Goal: Task Accomplishment & Management: Manage account settings

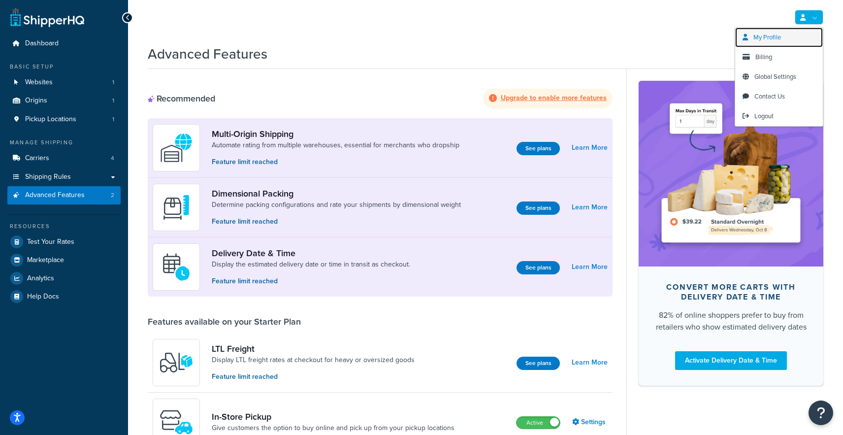
click at [775, 40] on span "My Profile" at bounding box center [767, 36] width 28 height 9
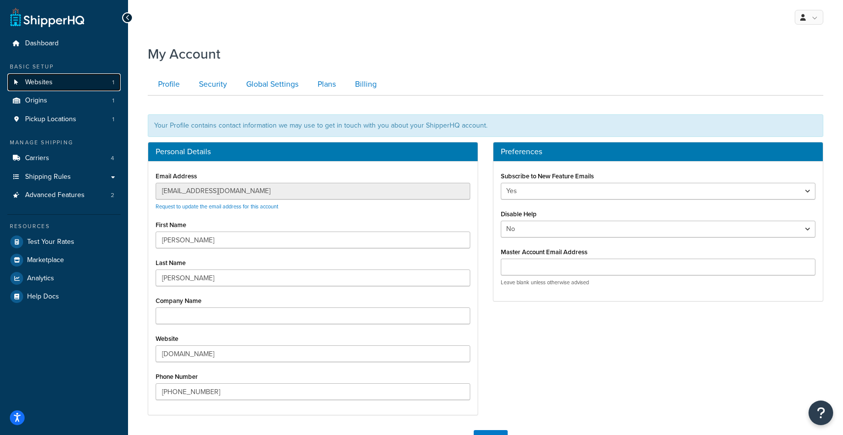
click at [55, 84] on link "Websites 1" at bounding box center [63, 82] width 113 height 18
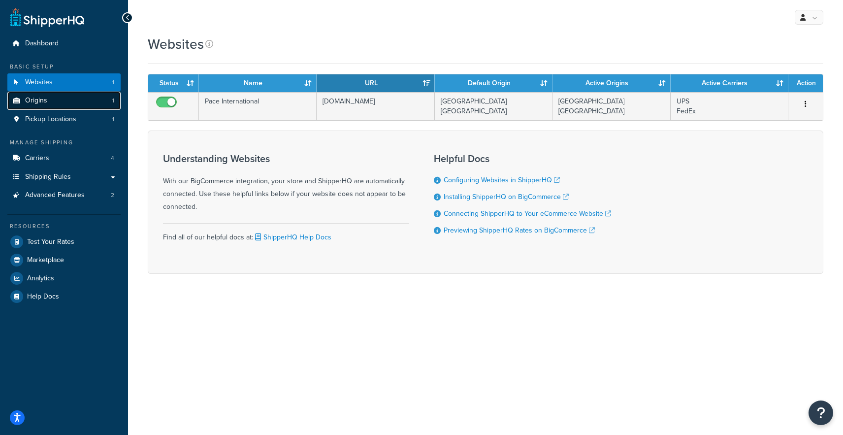
click at [52, 99] on link "Origins 1" at bounding box center [63, 101] width 113 height 18
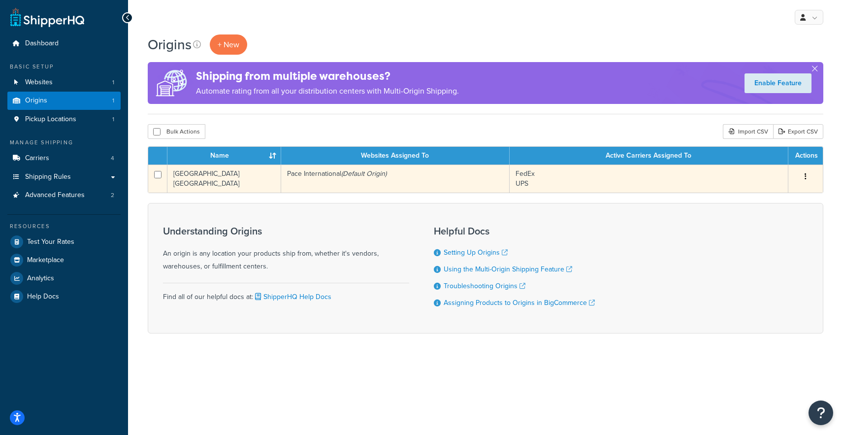
click at [804, 175] on icon "button" at bounding box center [805, 176] width 2 height 7
click at [774, 196] on link "Edit" at bounding box center [773, 195] width 78 height 20
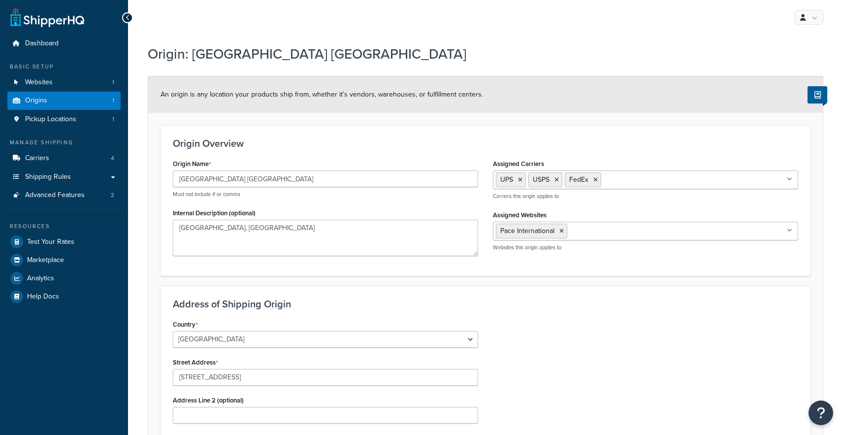
select select "23"
click at [520, 182] on icon at bounding box center [520, 180] width 4 height 6
click at [525, 181] on icon at bounding box center [524, 180] width 4 height 6
click at [549, 149] on div "Origin Overview Origin Name Rochester MN Must not include # or comma Internal D…" at bounding box center [485, 200] width 650 height 150
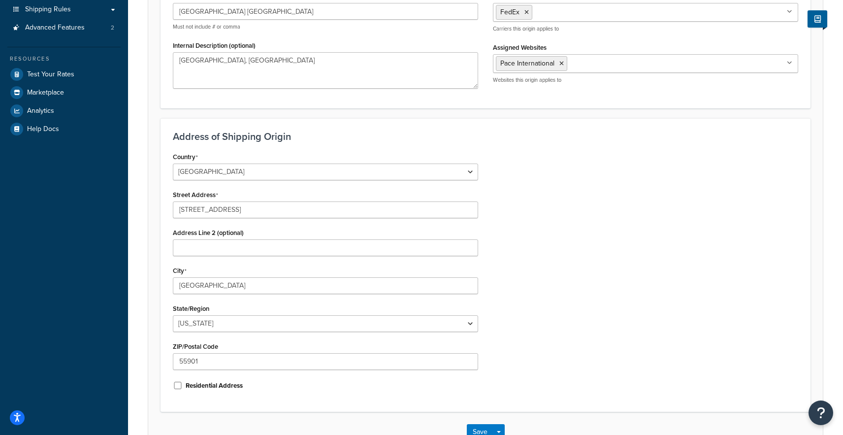
scroll to position [234, 0]
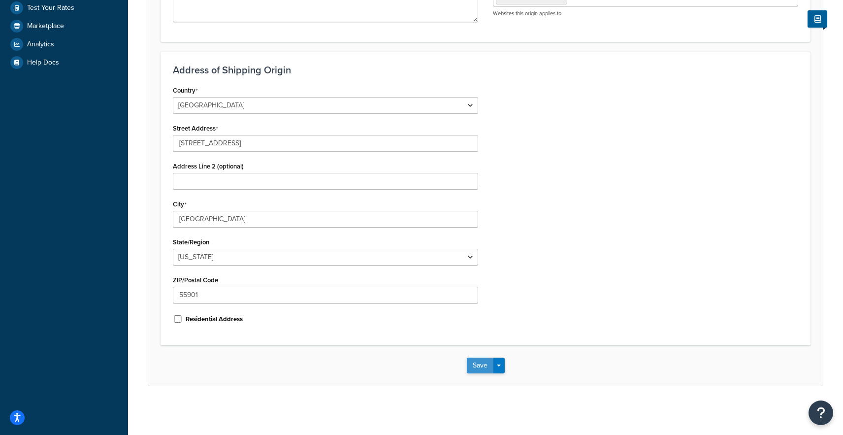
click at [478, 362] on button "Save" at bounding box center [480, 365] width 27 height 16
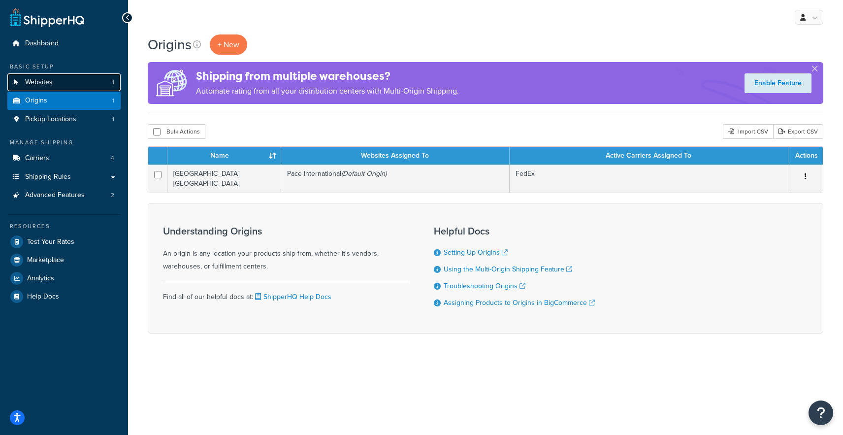
click at [49, 78] on span "Websites" at bounding box center [39, 82] width 28 height 8
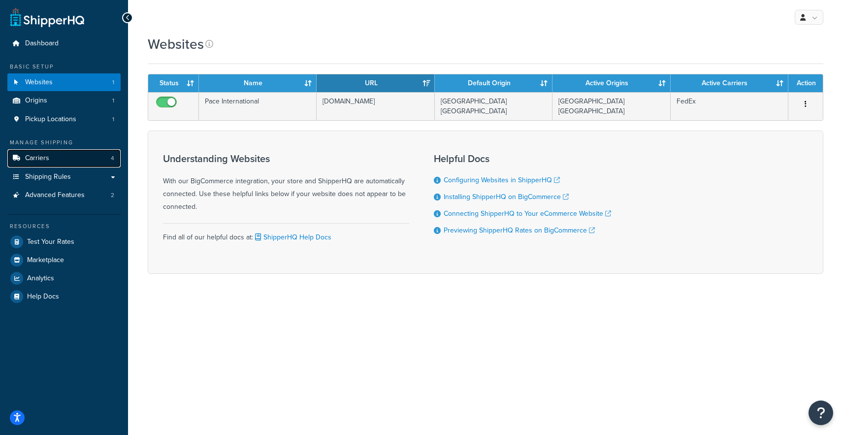
click at [64, 157] on link "Carriers 4" at bounding box center [63, 158] width 113 height 18
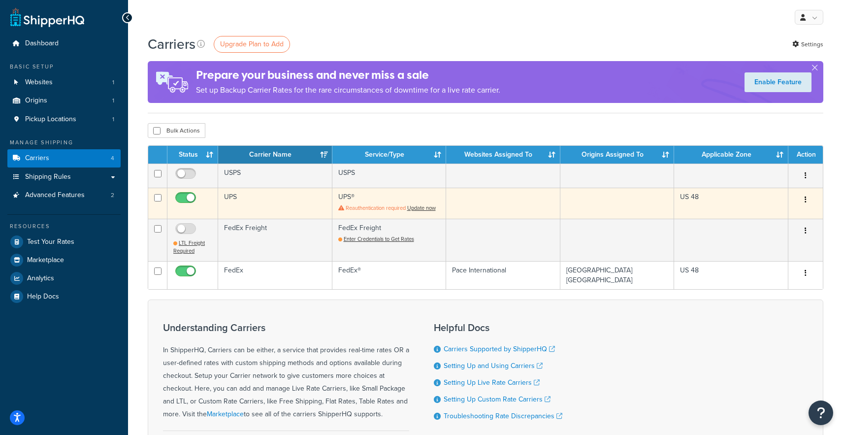
click at [182, 197] on input "checkbox" at bounding box center [186, 200] width 27 height 12
checkbox input "false"
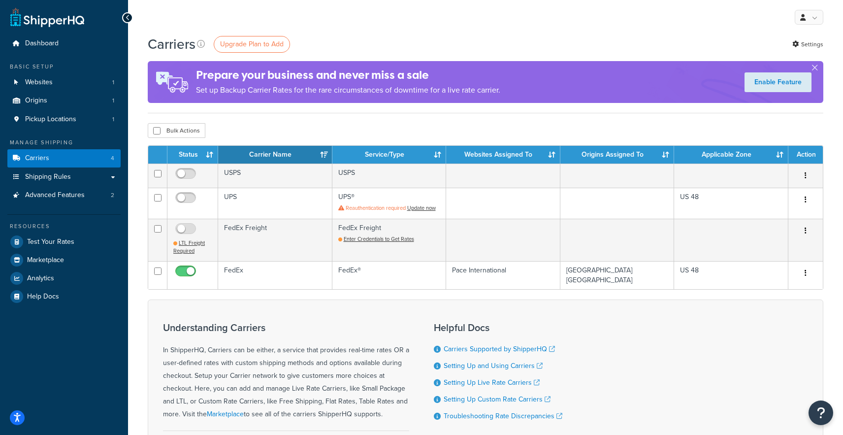
click at [417, 121] on div "Carriers Upgrade Plan to Add Settings Prepare your business and never miss a sa…" at bounding box center [485, 274] width 715 height 481
click at [802, 44] on link "Settings" at bounding box center [807, 44] width 31 height 14
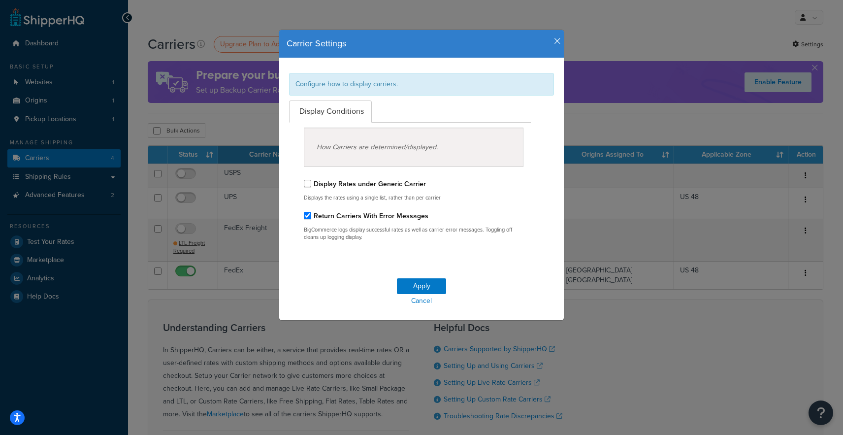
click at [557, 42] on icon "button" at bounding box center [557, 41] width 7 height 9
